Goal: Task Accomplishment & Management: Use online tool/utility

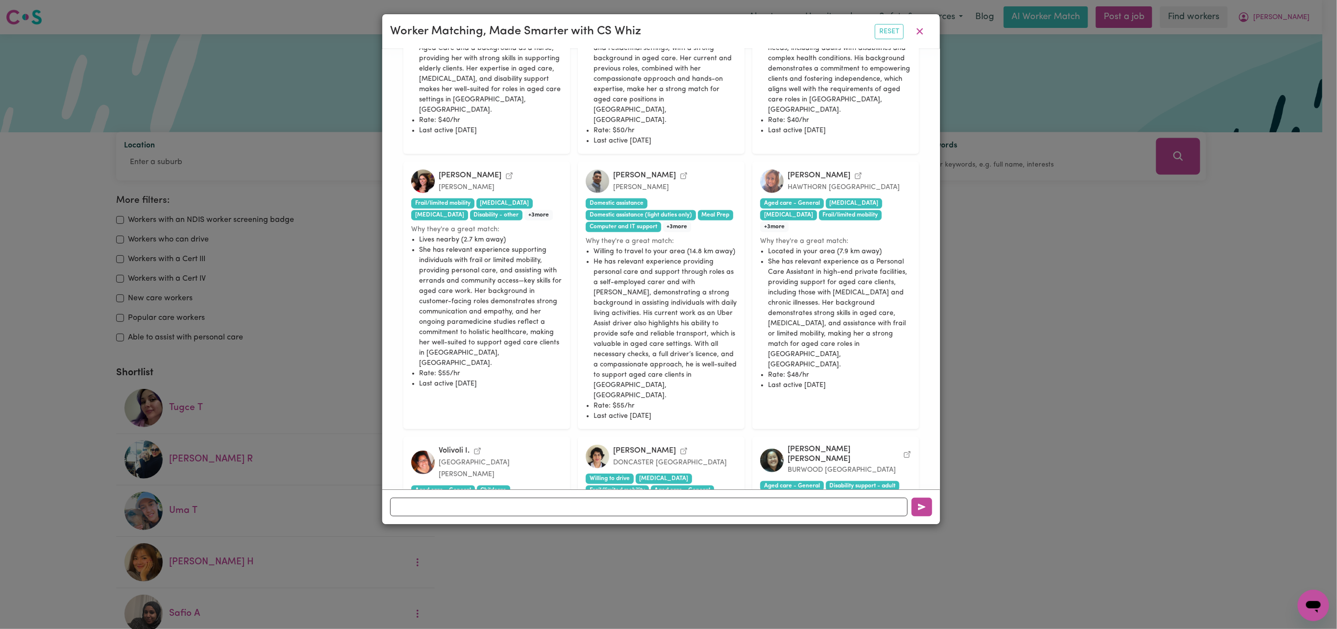
scroll to position [196, 0]
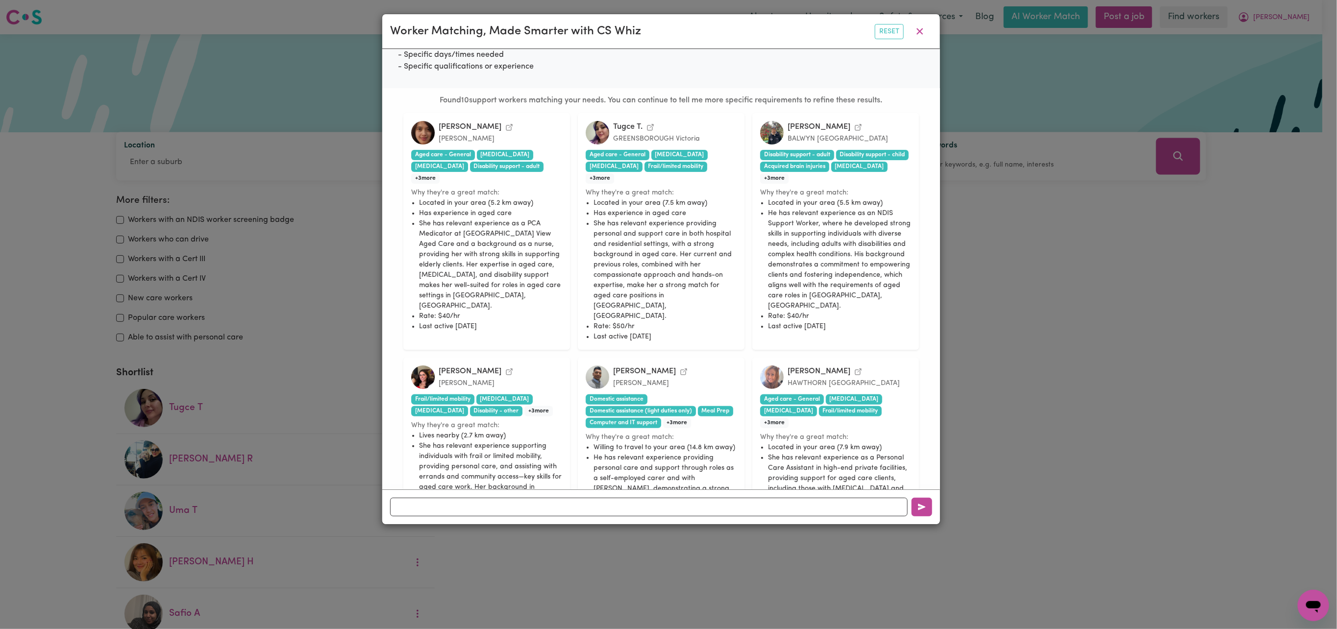
click at [505, 131] on icon "View Marianne R.'s profile" at bounding box center [509, 128] width 8 height 8
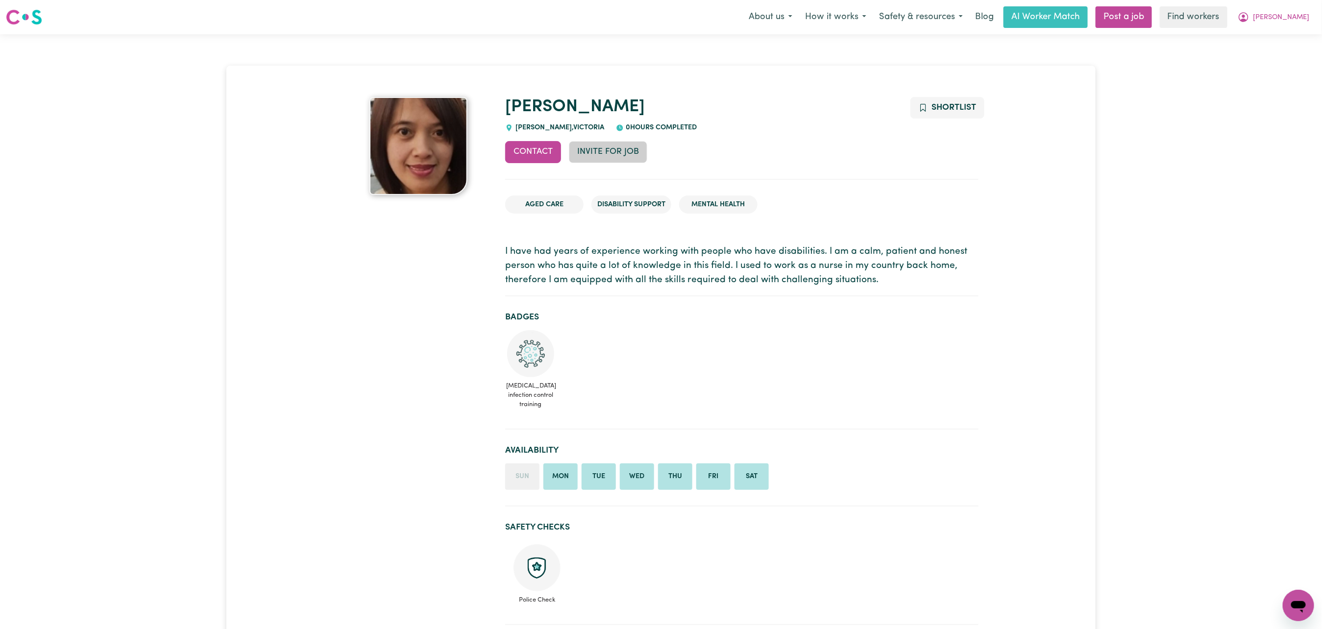
click at [647, 163] on button "Invite for Job" at bounding box center [608, 152] width 78 height 22
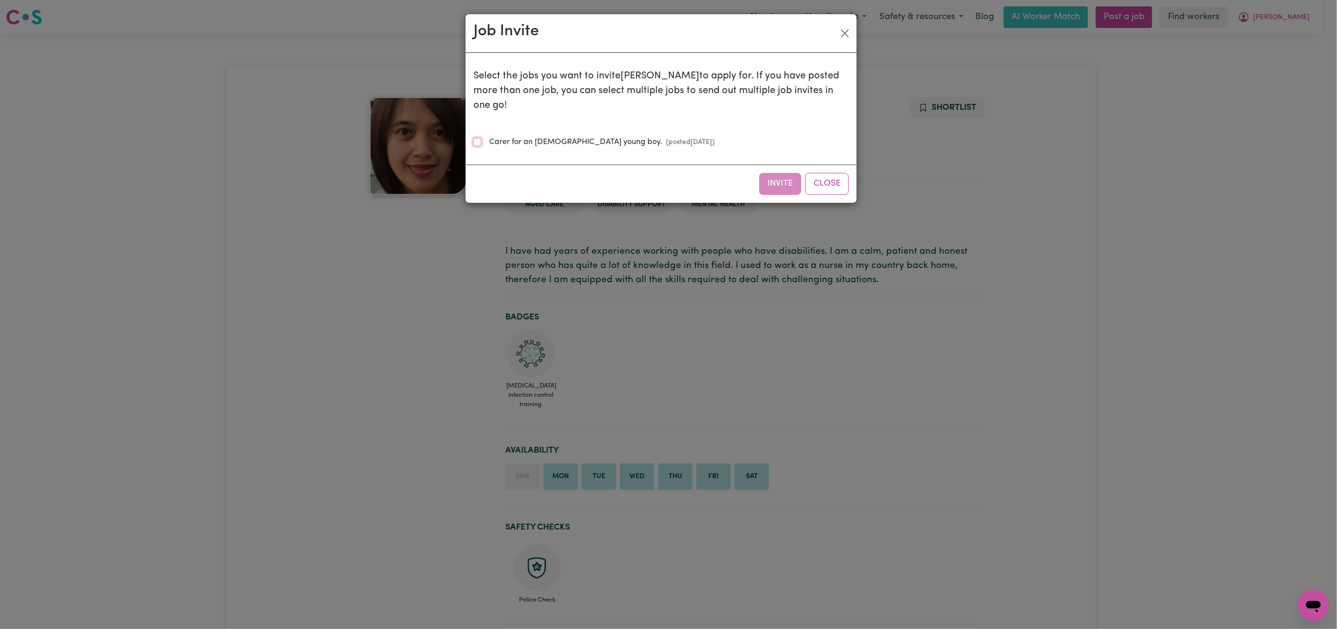
click at [481, 146] on input "Carer for an 80+ years old young boy. (posted Jun 2 2025 )" at bounding box center [477, 142] width 8 height 8
checkbox input "true"
click at [759, 195] on button "Invite" at bounding box center [780, 184] width 42 height 22
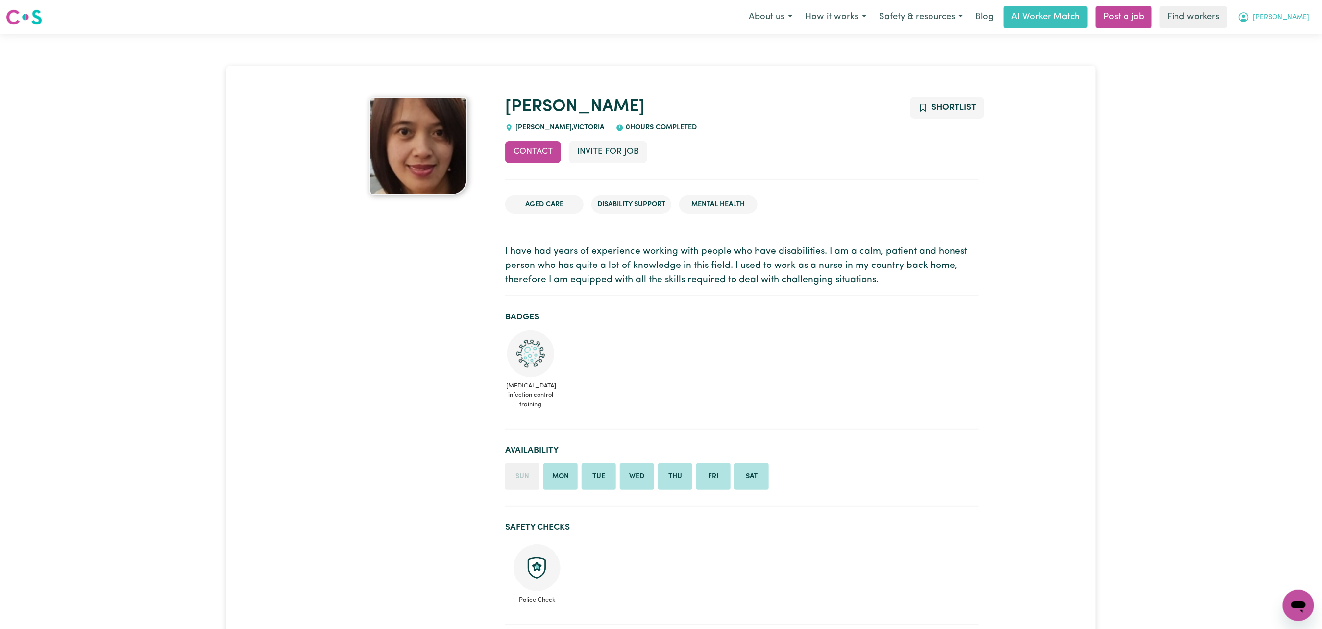
click at [1269, 23] on span "[PERSON_NAME]" at bounding box center [1282, 17] width 56 height 11
click at [1264, 44] on link "My Dashboard" at bounding box center [1276, 38] width 77 height 19
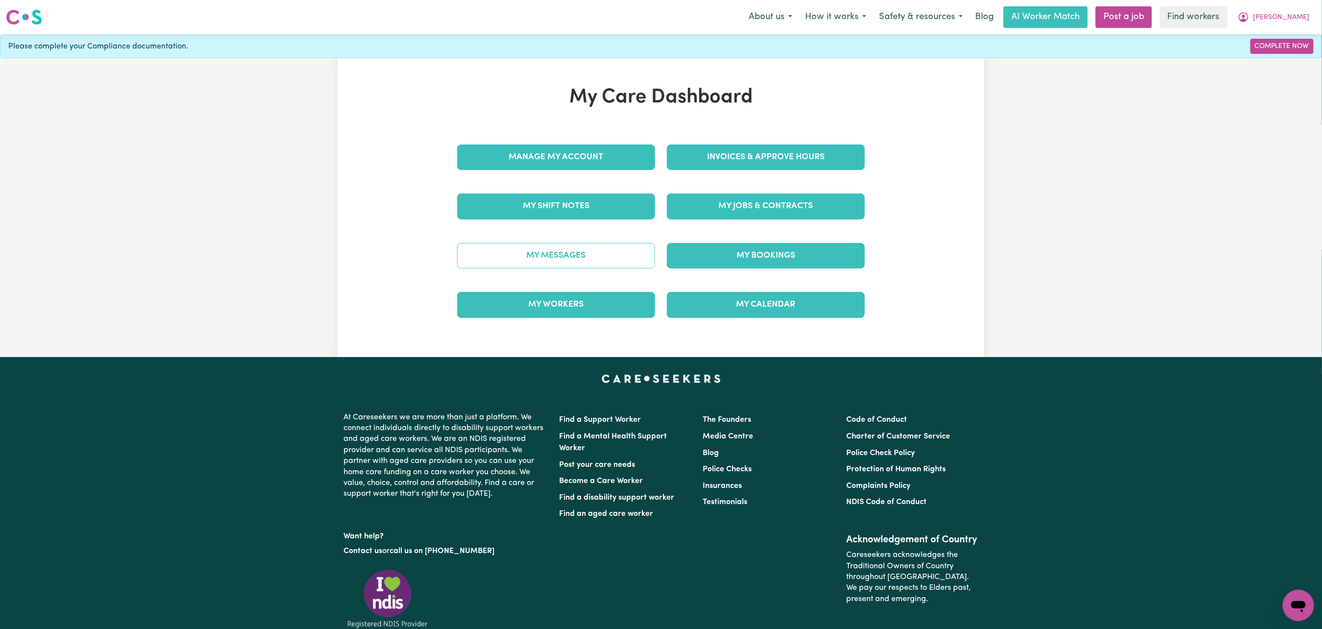
click at [560, 269] on link "My Messages" at bounding box center [556, 255] width 198 height 25
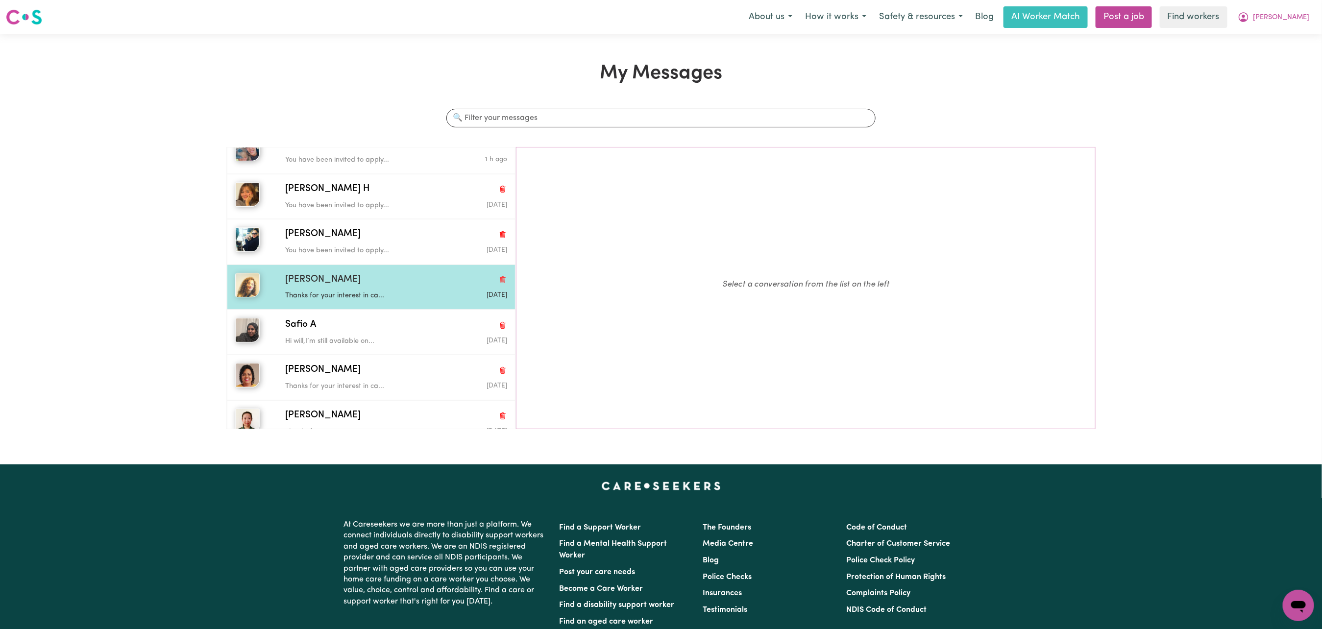
scroll to position [102, 0]
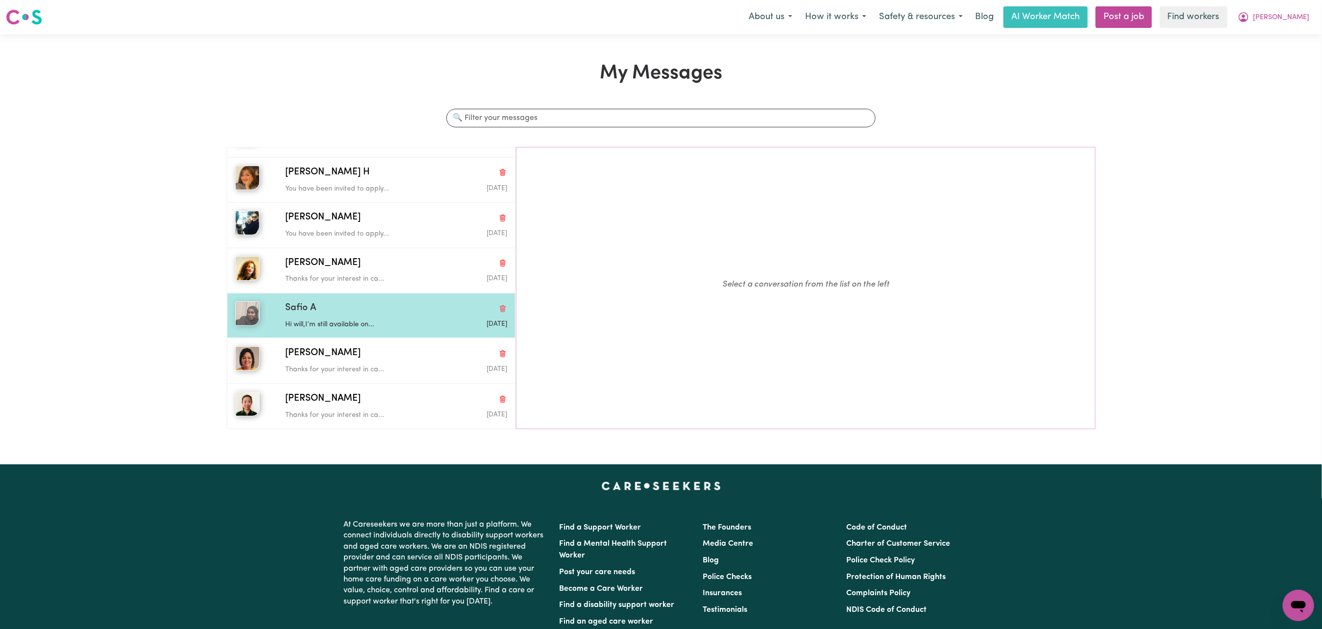
click at [385, 316] on div "Safio A" at bounding box center [396, 308] width 222 height 14
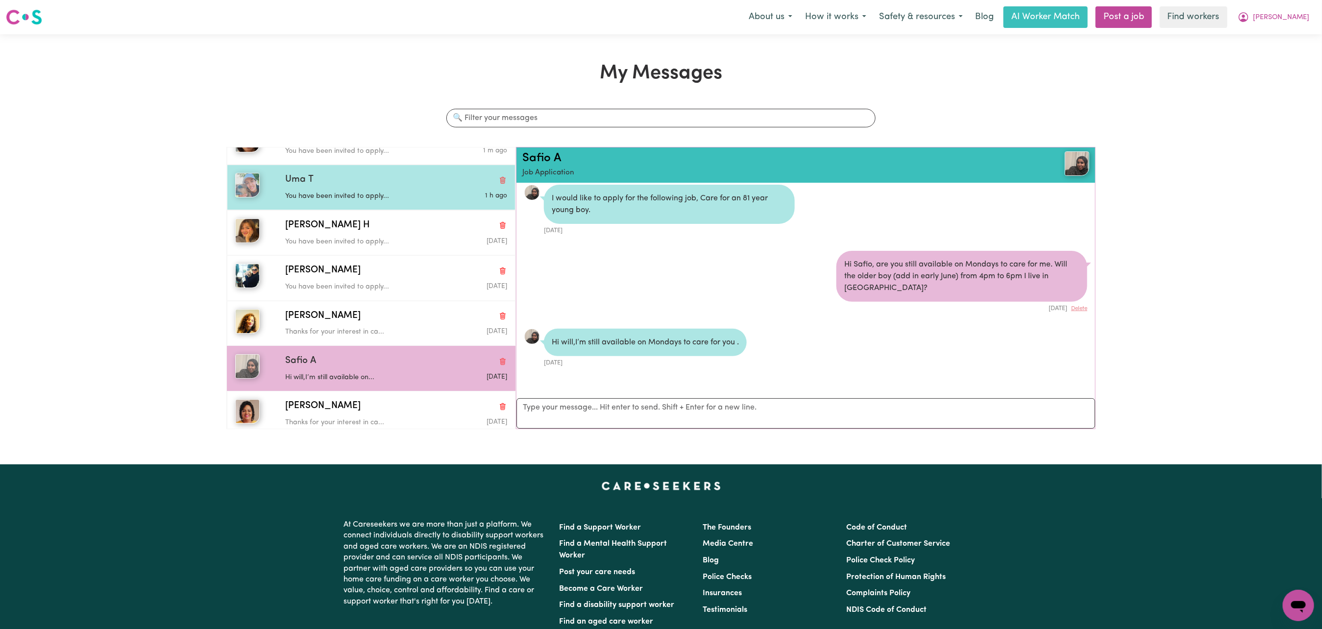
scroll to position [0, 0]
